Goal: Transaction & Acquisition: Purchase product/service

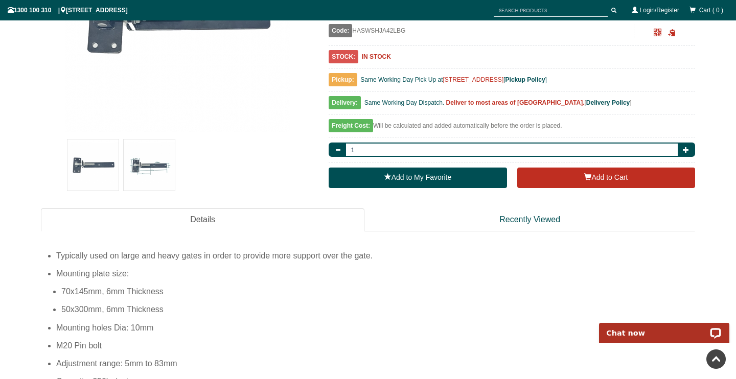
scroll to position [257, 0]
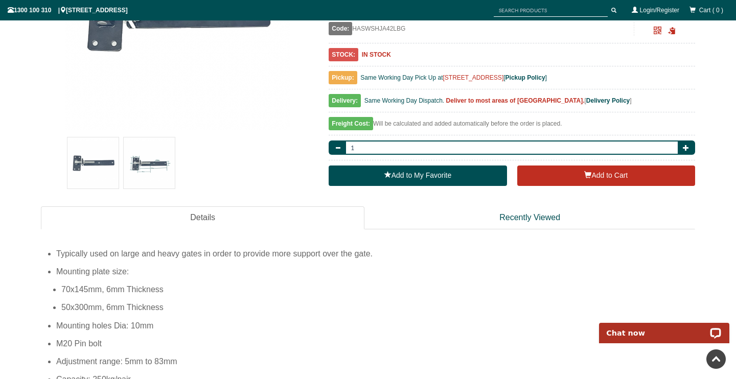
click at [160, 155] on img at bounding box center [149, 162] width 51 height 51
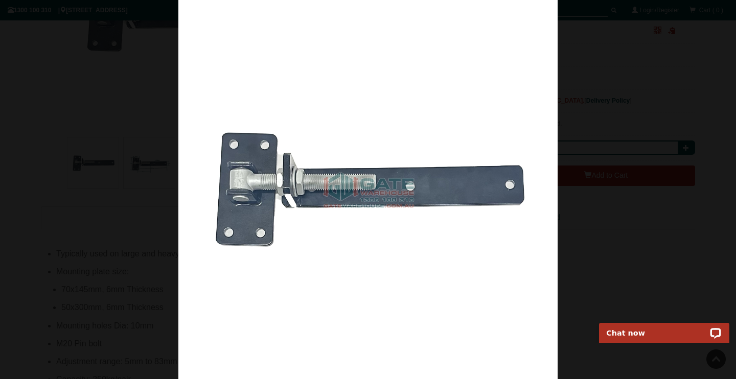
click at [503, 84] on img at bounding box center [367, 189] width 379 height 379
click at [724, 18] on span at bounding box center [720, 15] width 15 height 15
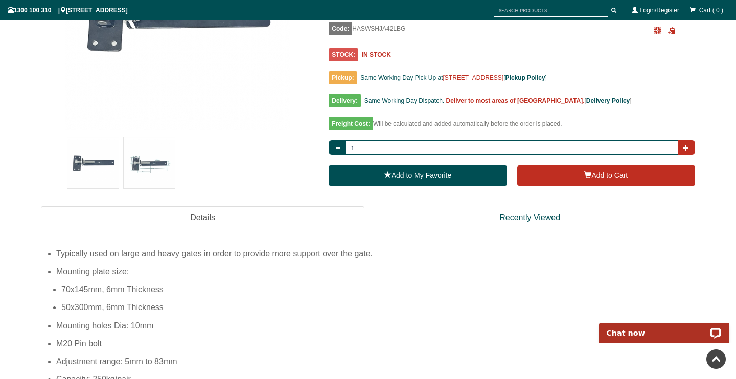
click at [689, 149] on button "button" at bounding box center [686, 148] width 17 height 14
type input "4"
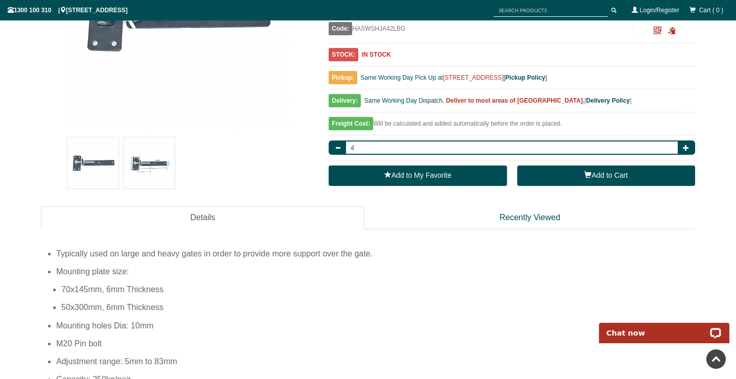
click at [593, 178] on button "Add to Cart" at bounding box center [606, 176] width 178 height 20
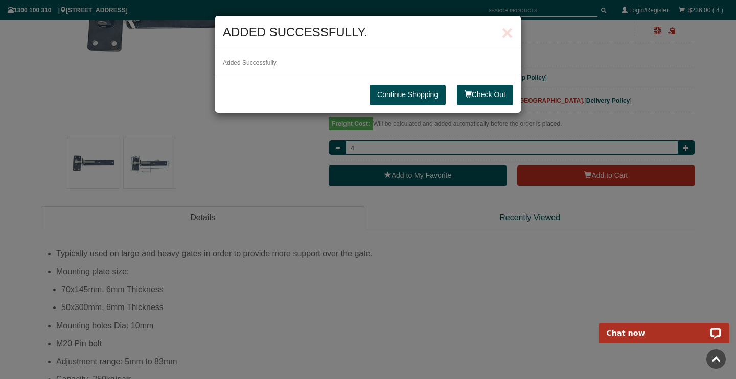
click at [406, 91] on link "Continue Shopping" at bounding box center [408, 95] width 76 height 20
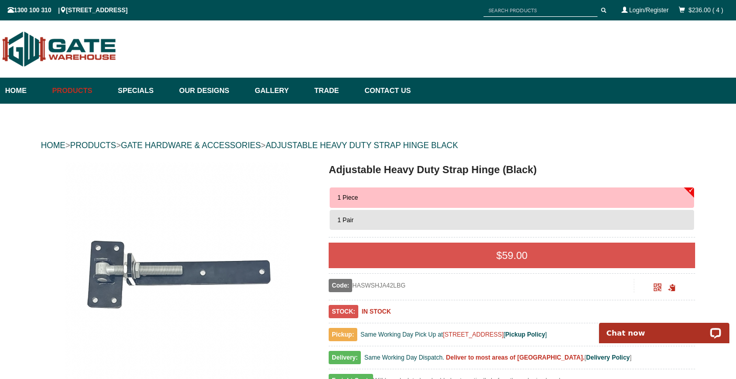
scroll to position [0, 0]
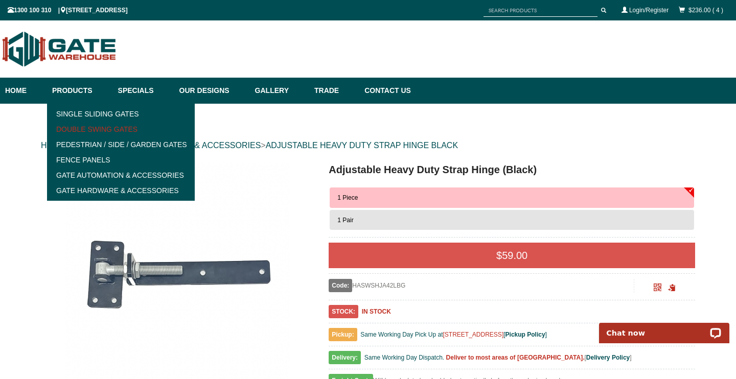
click at [99, 130] on link "Double Swing Gates" at bounding box center [121, 129] width 142 height 15
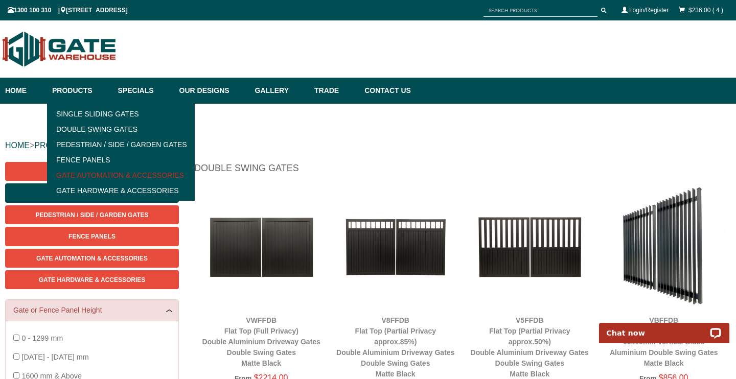
click at [107, 173] on link "Gate Automation & Accessories" at bounding box center [121, 175] width 142 height 15
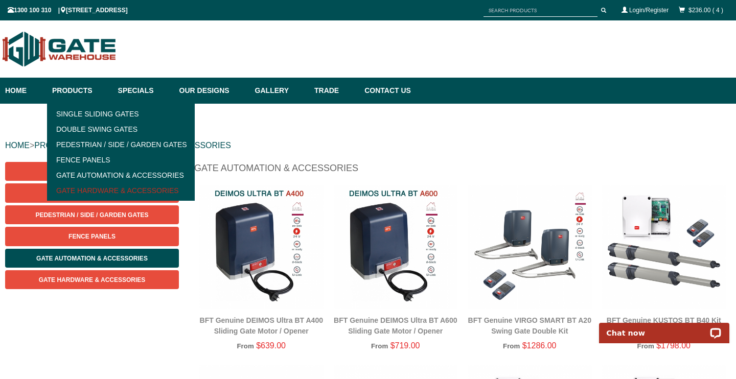
click at [110, 191] on link "Gate Hardware & Accessories" at bounding box center [121, 190] width 142 height 15
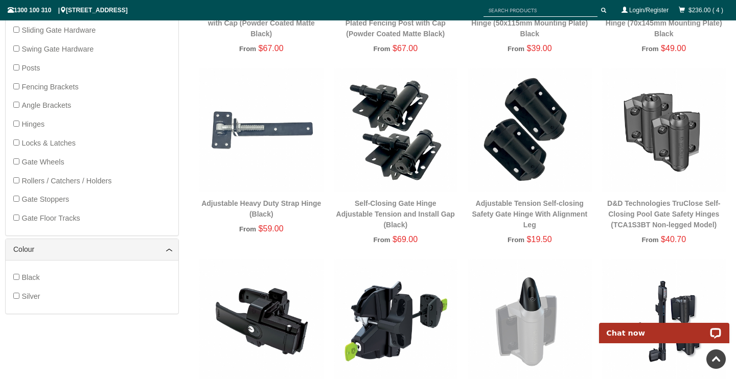
scroll to position [307, 0]
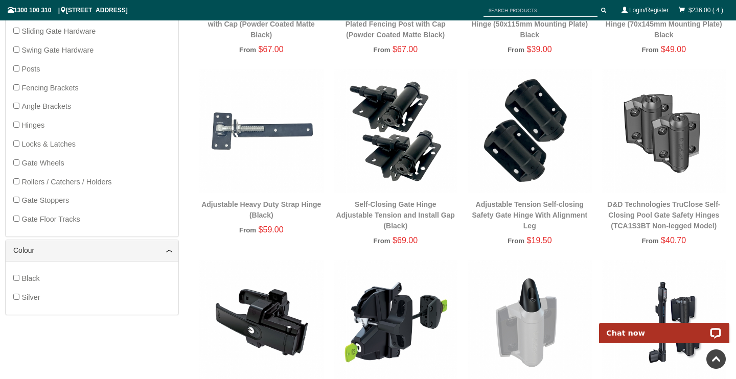
click at [392, 149] on img at bounding box center [396, 131] width 124 height 124
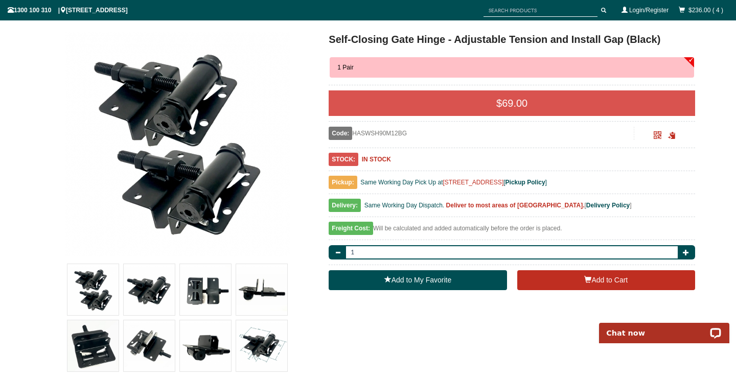
scroll to position [131, 0]
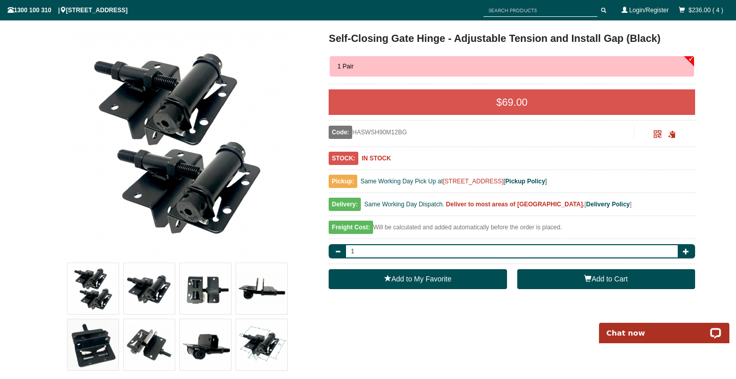
click at [608, 281] on button "Add to Cart" at bounding box center [606, 279] width 178 height 20
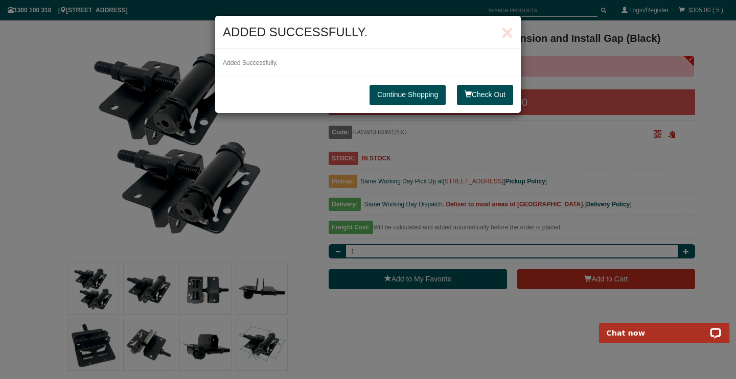
click at [427, 89] on link "Continue Shopping" at bounding box center [408, 95] width 76 height 20
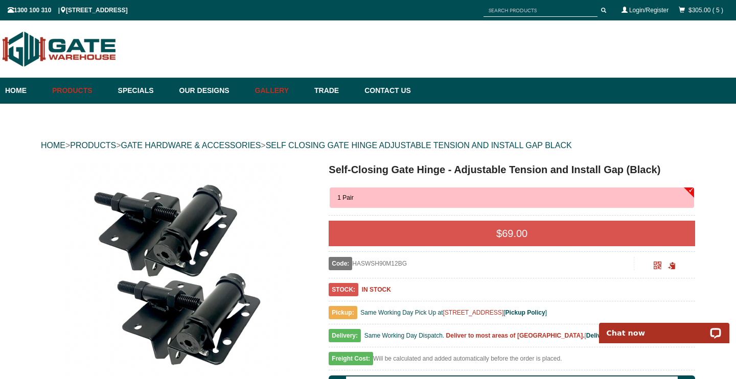
scroll to position [0, 0]
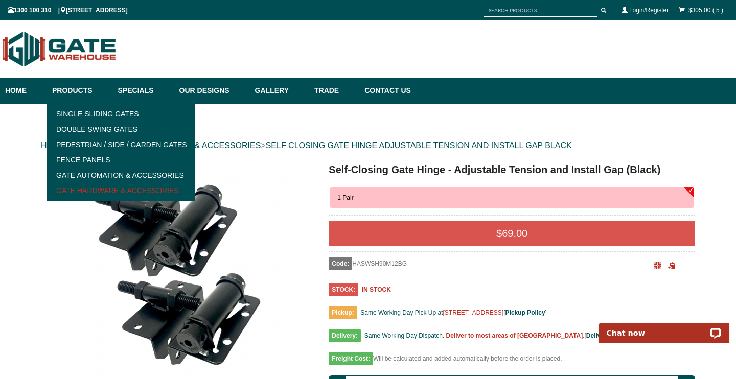
click at [97, 191] on link "Gate Hardware & Accessories" at bounding box center [121, 190] width 142 height 15
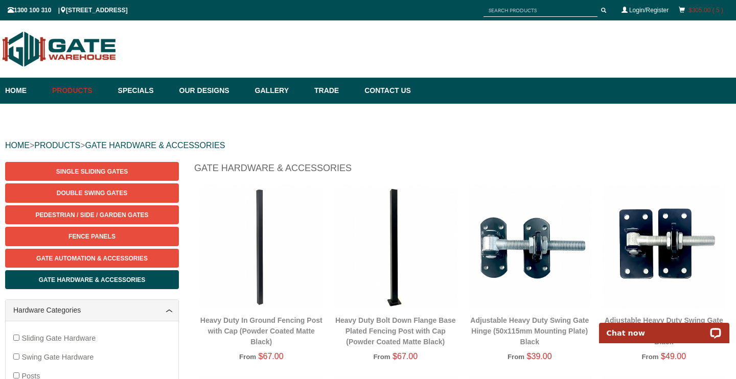
click at [702, 13] on link "$305.00 ( 5 )" at bounding box center [706, 10] width 35 height 7
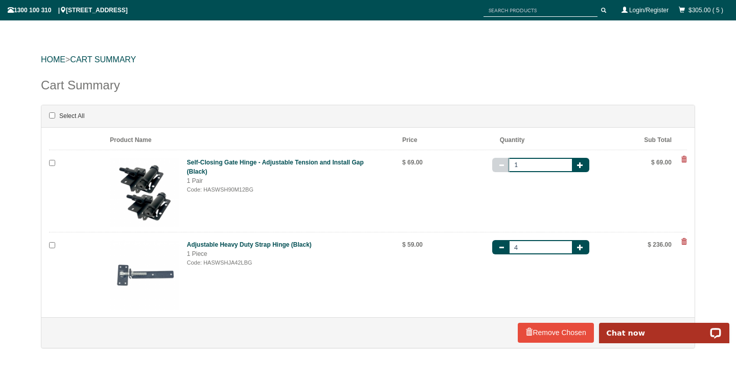
scroll to position [89, 0]
